Goal: Find specific page/section: Find specific page/section

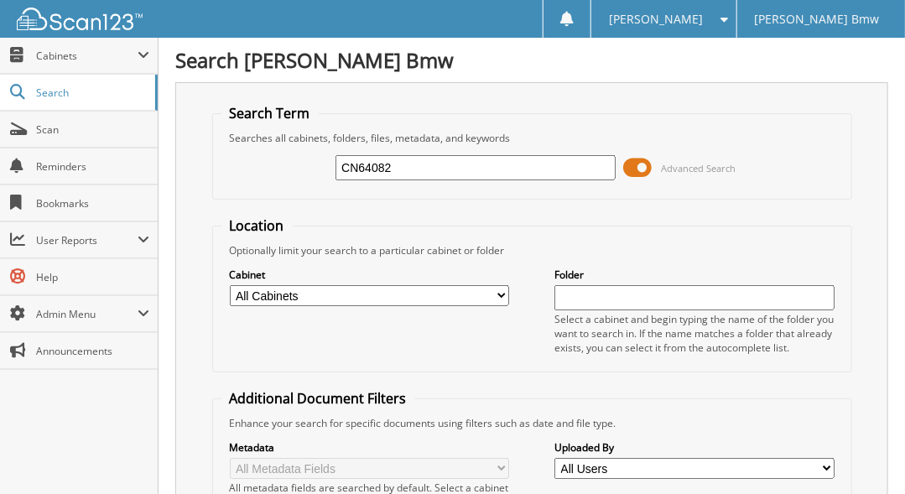
type input "CN64082"
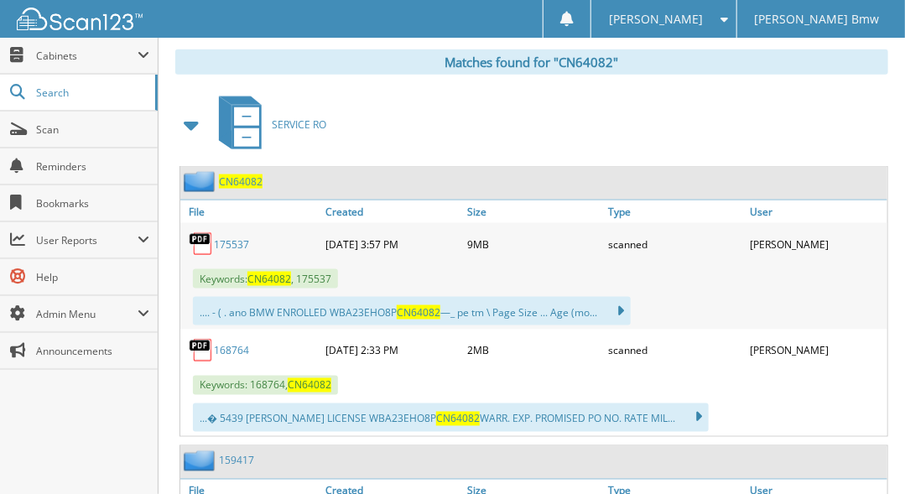
scroll to position [719, 0]
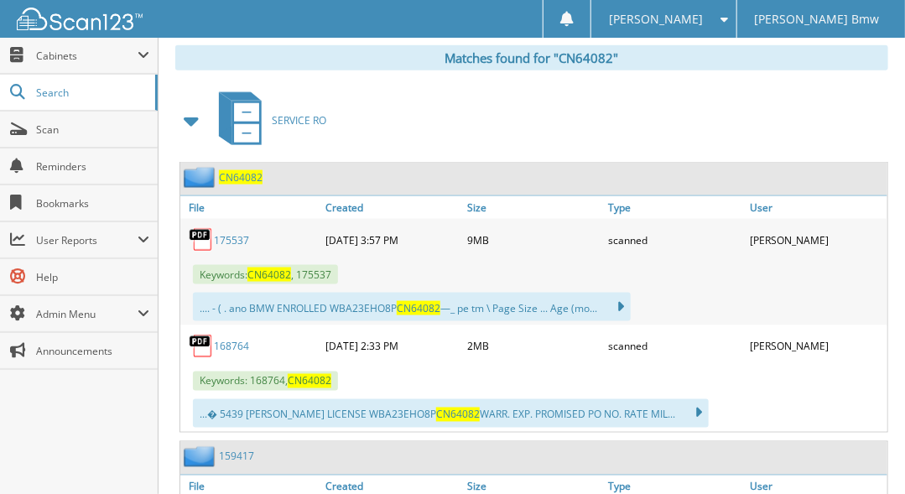
click at [235, 233] on link "175537" at bounding box center [231, 240] width 35 height 14
click at [61, 132] on span "Scan" at bounding box center [92, 129] width 113 height 14
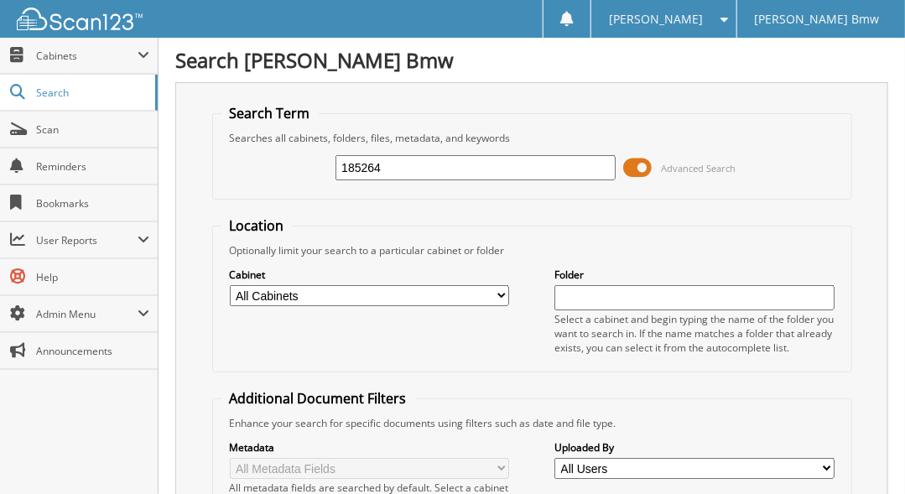
type input "185264"
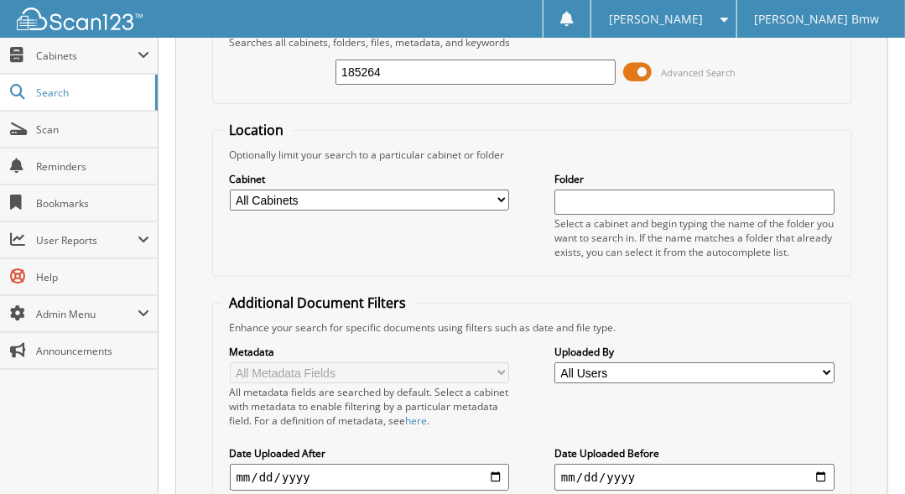
scroll to position [88, 0]
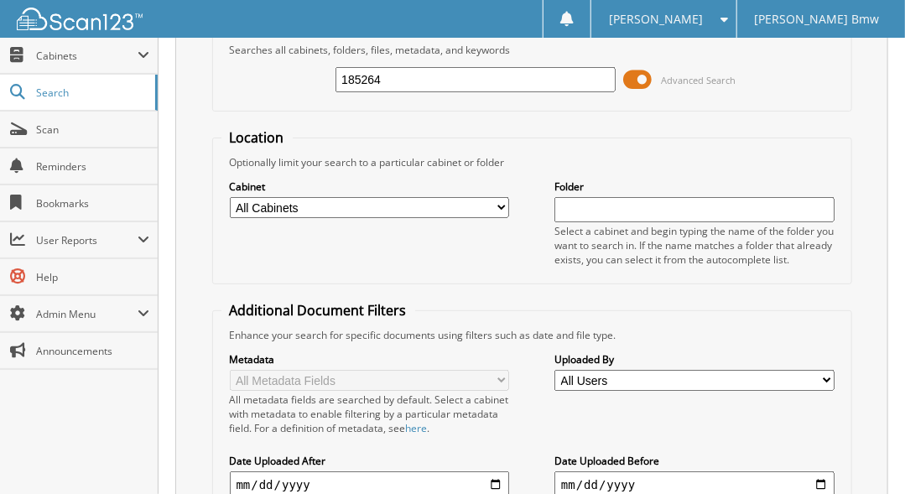
drag, startPoint x: 389, startPoint y: 72, endPoint x: 302, endPoint y: 75, distance: 87.3
click at [302, 75] on div "185264 Advanced Search" at bounding box center [531, 79] width 621 height 45
type input "CH22590"
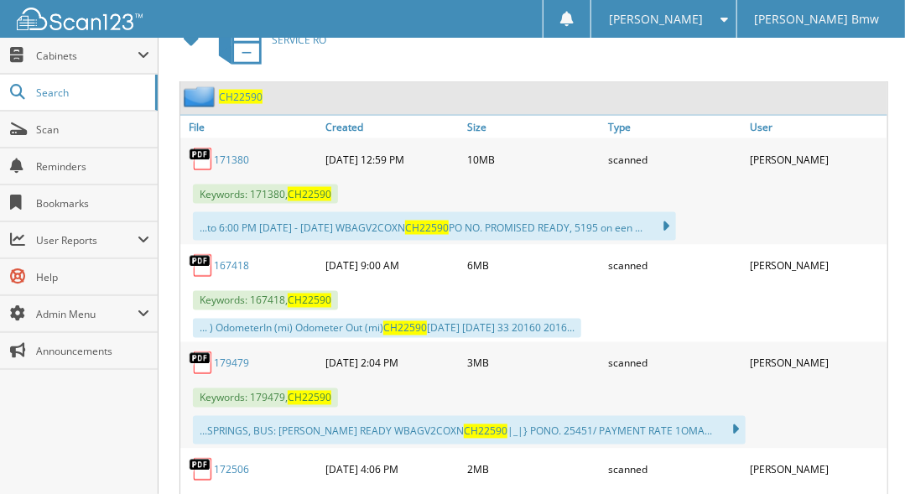
scroll to position [756, 0]
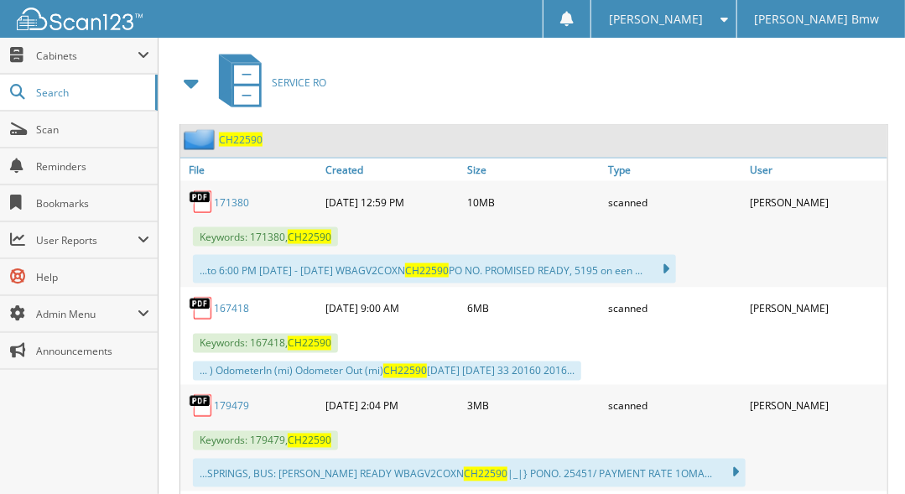
click at [231, 133] on span "CH22590" at bounding box center [241, 140] width 44 height 14
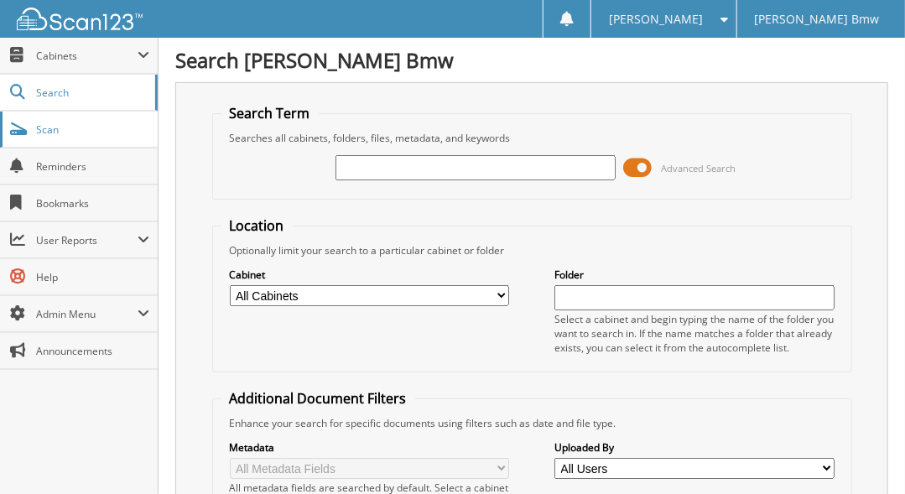
click at [60, 129] on span "Scan" at bounding box center [92, 129] width 113 height 14
